Goal: Transaction & Acquisition: Purchase product/service

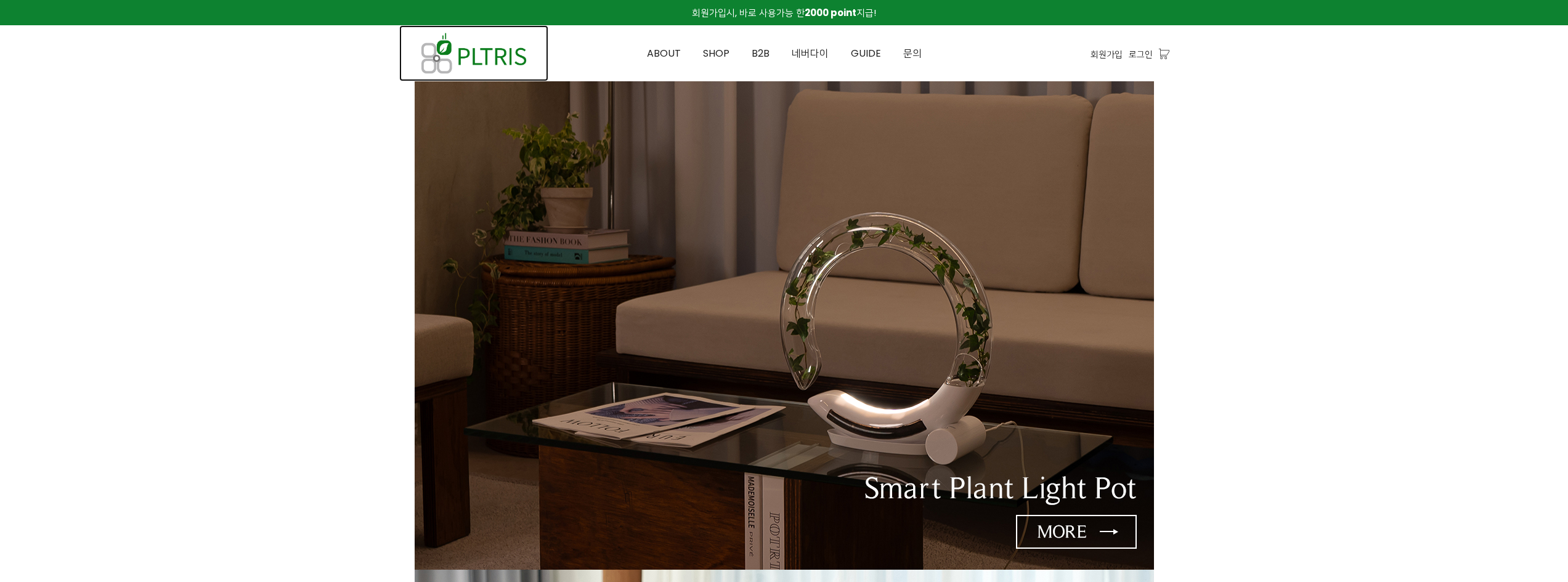
drag, startPoint x: 0, startPoint y: 0, endPoint x: 501, endPoint y: 62, distance: 504.8
click at [501, 62] on img at bounding box center [474, 53] width 149 height 56
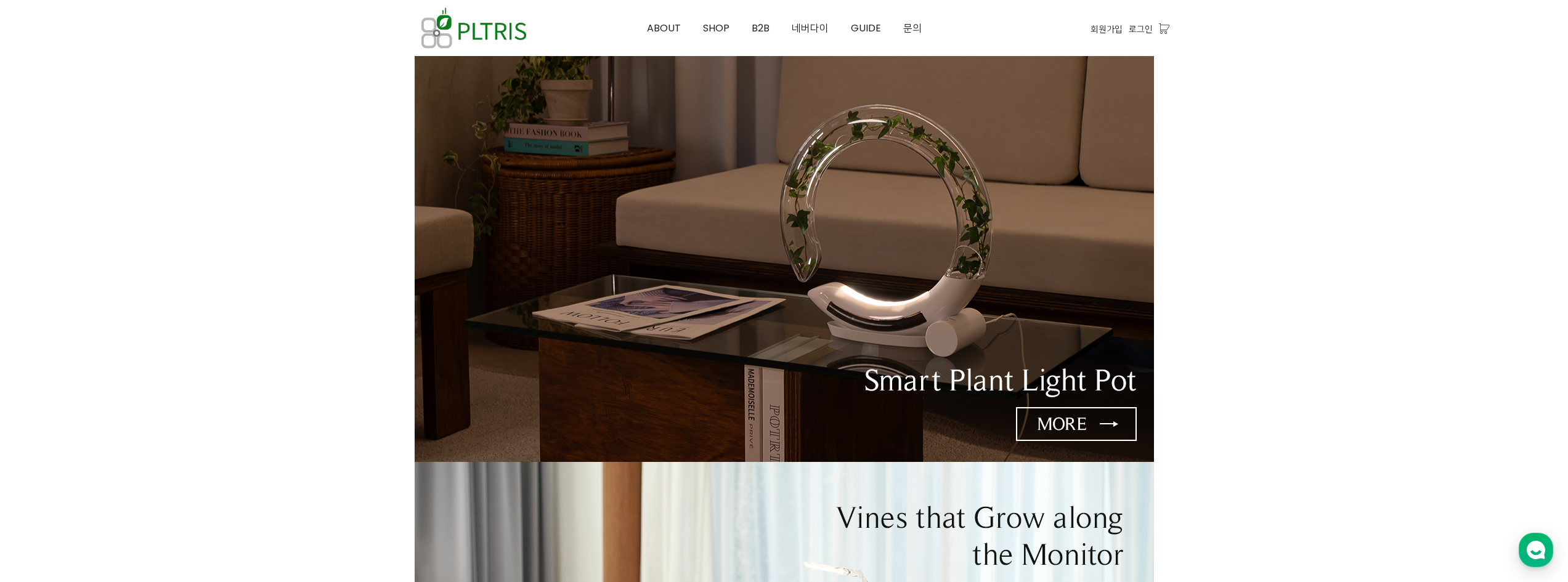
scroll to position [53, 0]
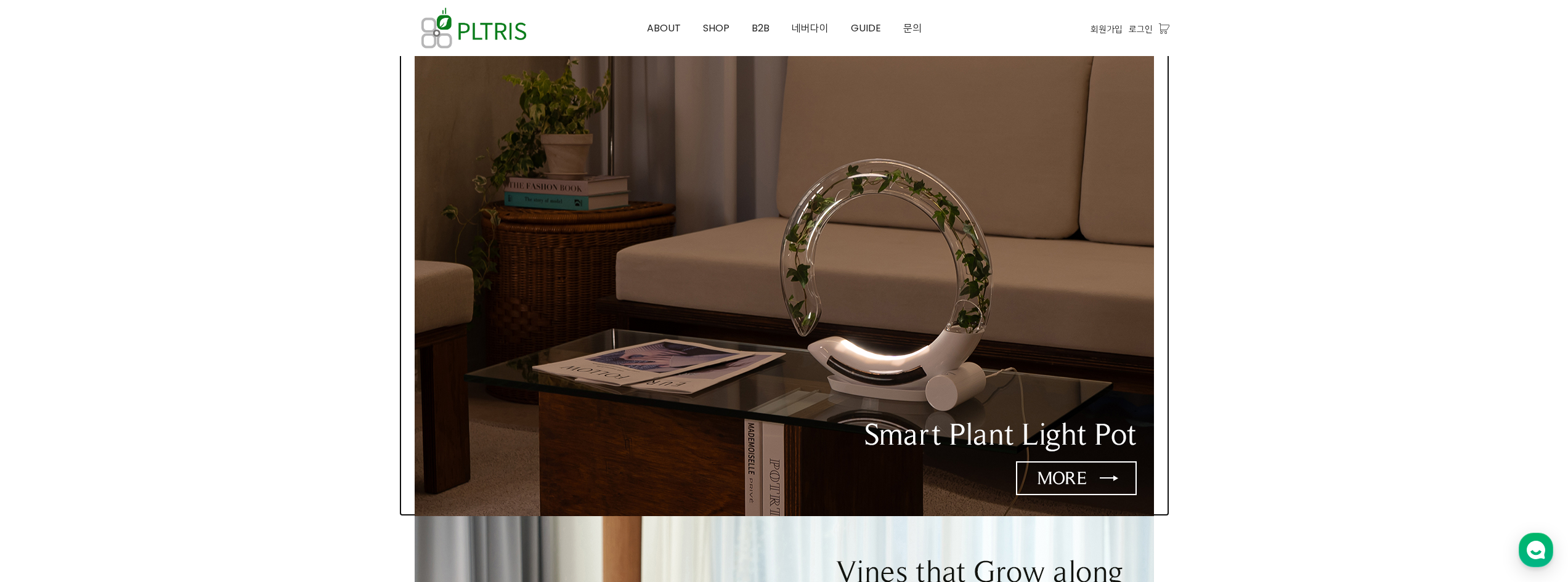
click at [1002, 266] on img at bounding box center [784, 272] width 740 height 488
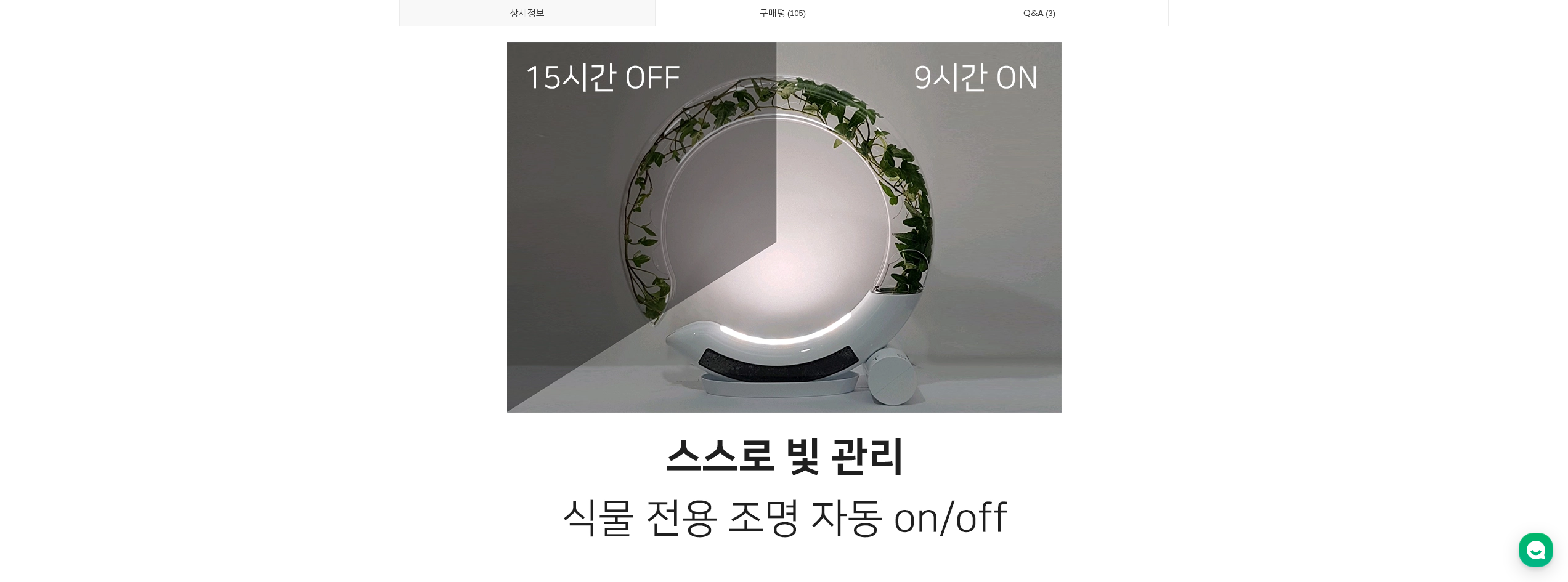
scroll to position [6896, 0]
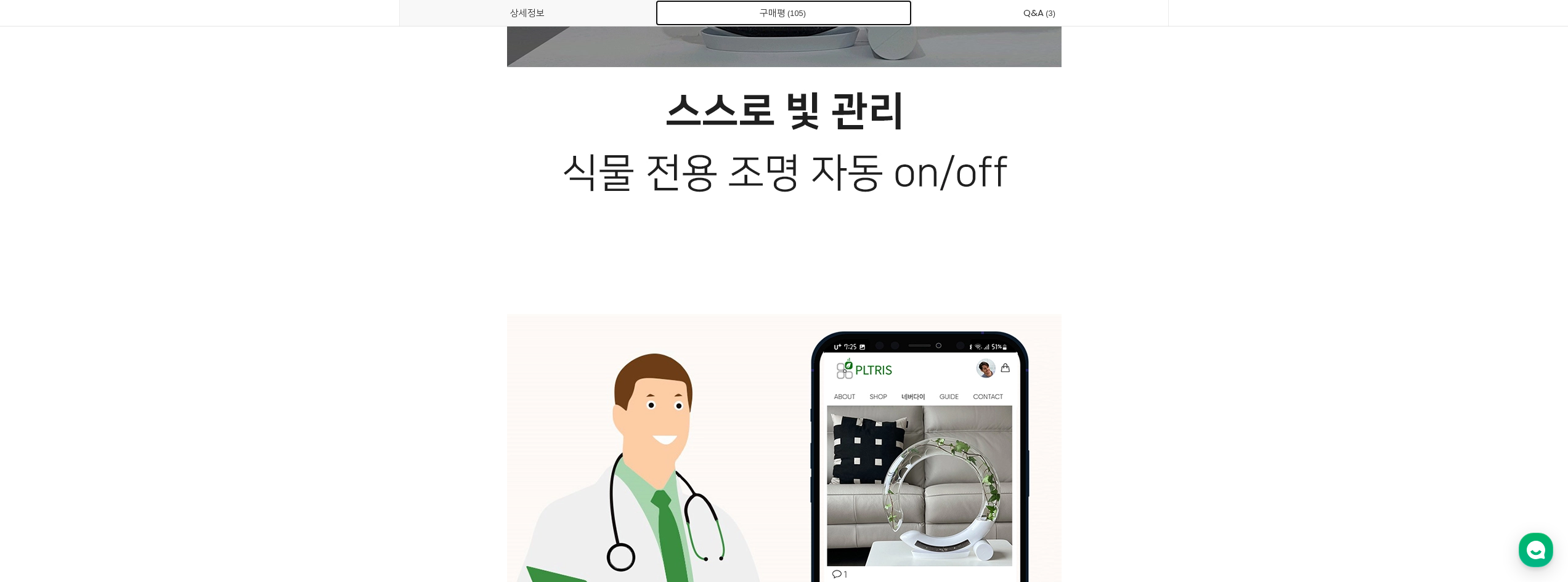
click at [801, 13] on span "105" at bounding box center [797, 13] width 22 height 13
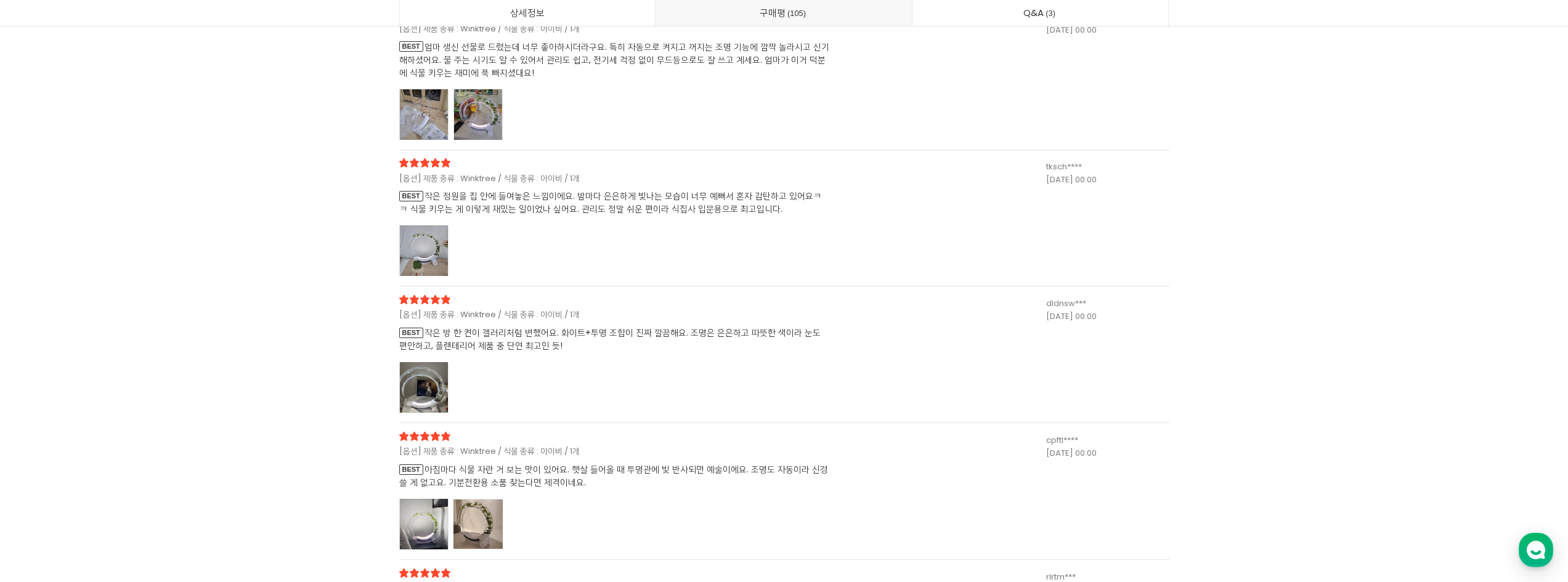
scroll to position [32627, 0]
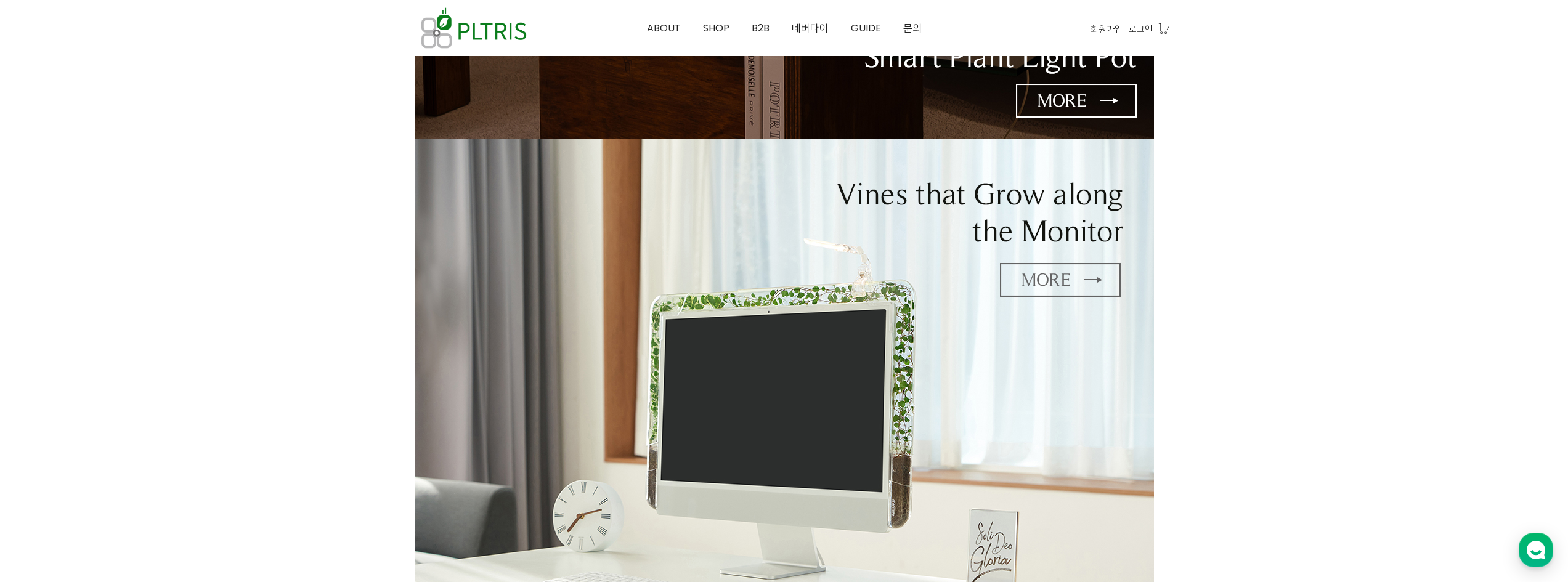
scroll to position [370, 0]
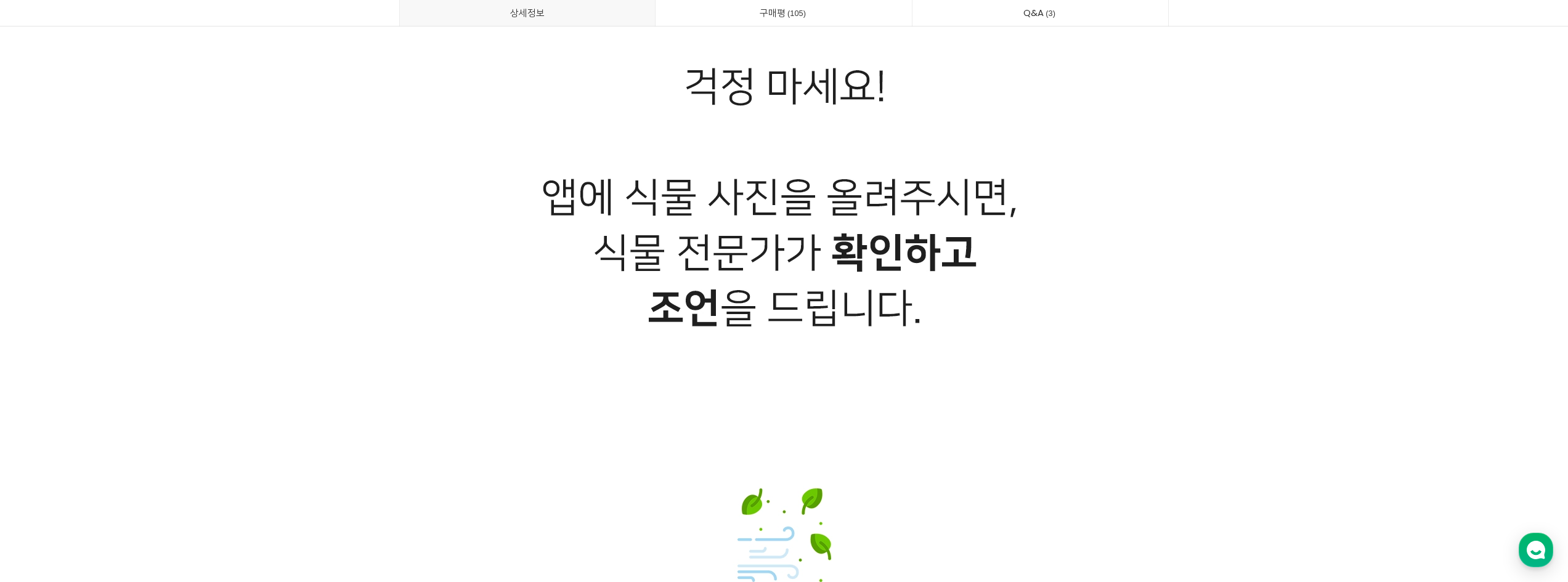
scroll to position [18159, 0]
